Goal: Check status: Check status

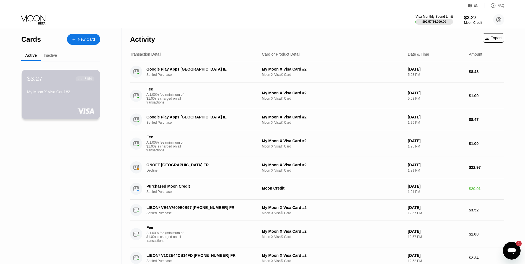
click at [80, 85] on div "$3.27 ● ● ● ● 5154 My Moon X Visa Card #2" at bounding box center [60, 85] width 67 height 21
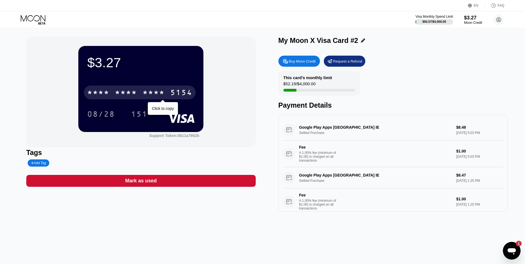
click at [120, 95] on div "* * * *" at bounding box center [126, 93] width 22 height 9
